Goal: Information Seeking & Learning: Find specific fact

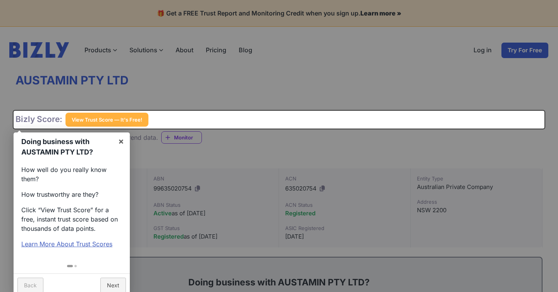
click at [209, 151] on div at bounding box center [279, 146] width 558 height 292
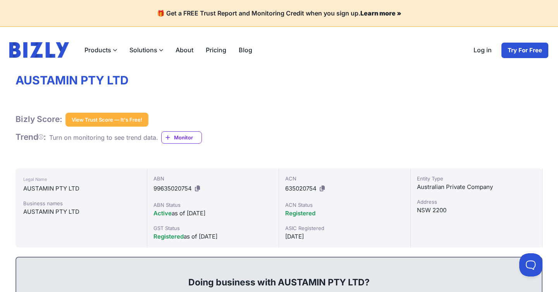
click at [97, 47] on label "Products" at bounding box center [100, 50] width 45 height 16
click at [0, 0] on input "Products" at bounding box center [0, 0] width 0 height 0
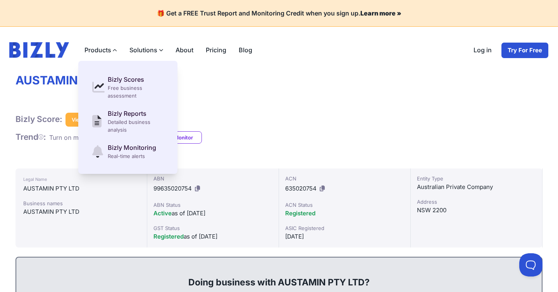
click at [118, 233] on div "Legal Name AUSTAMIN PTY LTD Business names AUSTAMIN PTY LTD" at bounding box center [82, 208] width 132 height 79
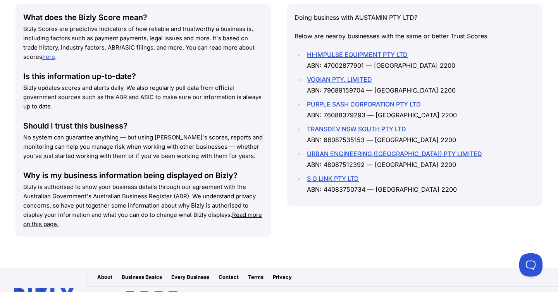
scroll to position [1021, 0]
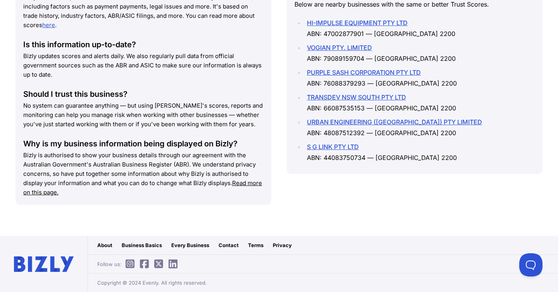
click at [138, 176] on p "Bizly is authorised to show your business details through our agreement with th…" at bounding box center [143, 174] width 240 height 47
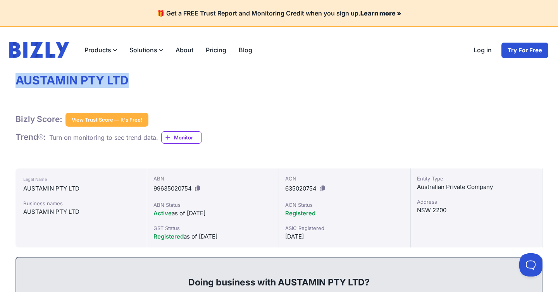
drag, startPoint x: 19, startPoint y: 79, endPoint x: 133, endPoint y: 81, distance: 113.6
click at [133, 81] on h1 "AUSTAMIN PTY LTD" at bounding box center [279, 80] width 527 height 15
copy h1 "AUSTAMIN PTY LTD"
